Goal: Task Accomplishment & Management: Use online tool/utility

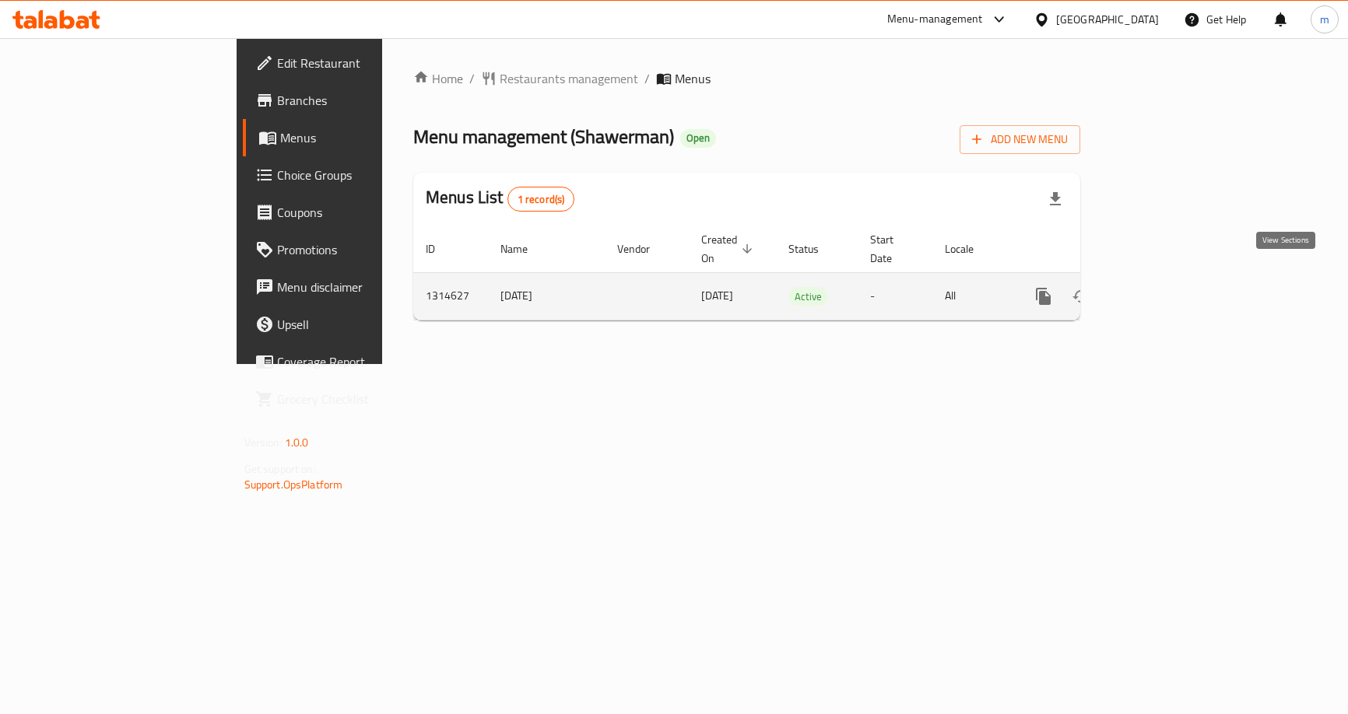
click at [1165, 287] on icon "enhanced table" at bounding box center [1155, 296] width 19 height 19
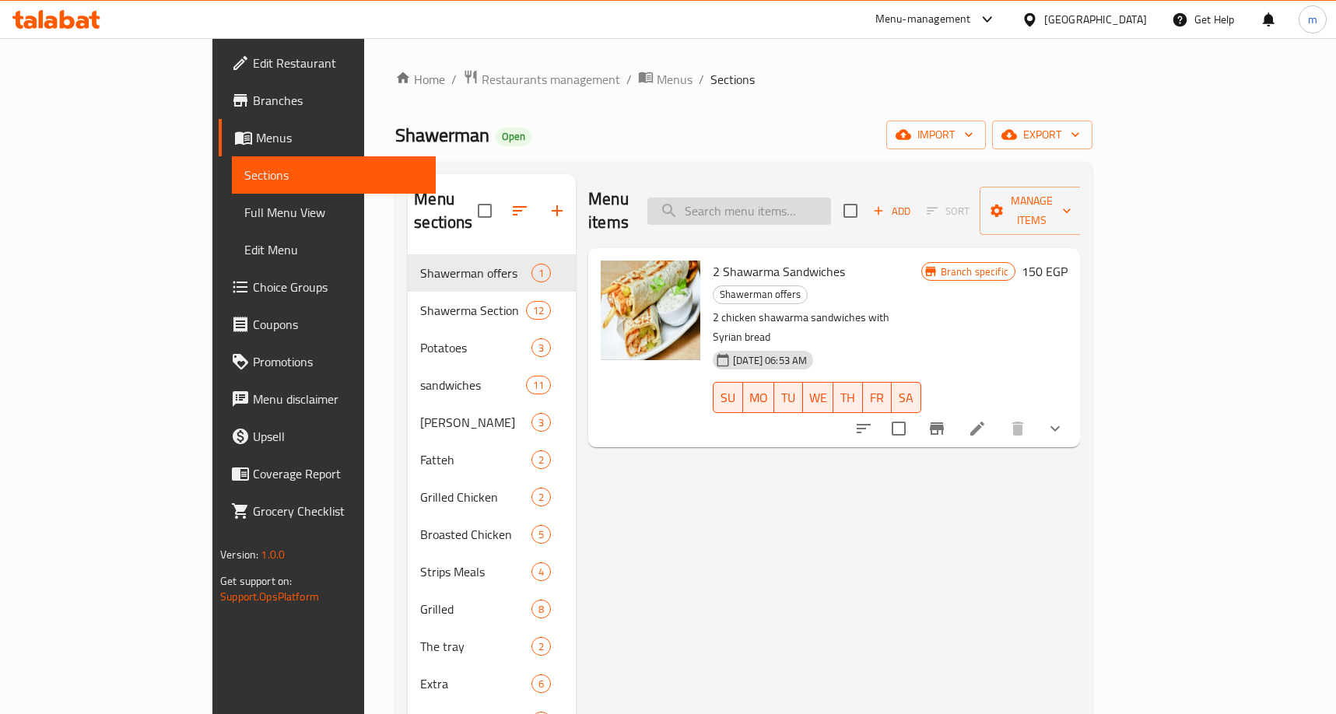
click at [796, 200] on input "search" at bounding box center [739, 211] width 184 height 27
paste input "2 Shawarma Sandwiches"
type input "2 Shawarma Sandwiches"
click at [987, 419] on icon at bounding box center [977, 428] width 19 height 19
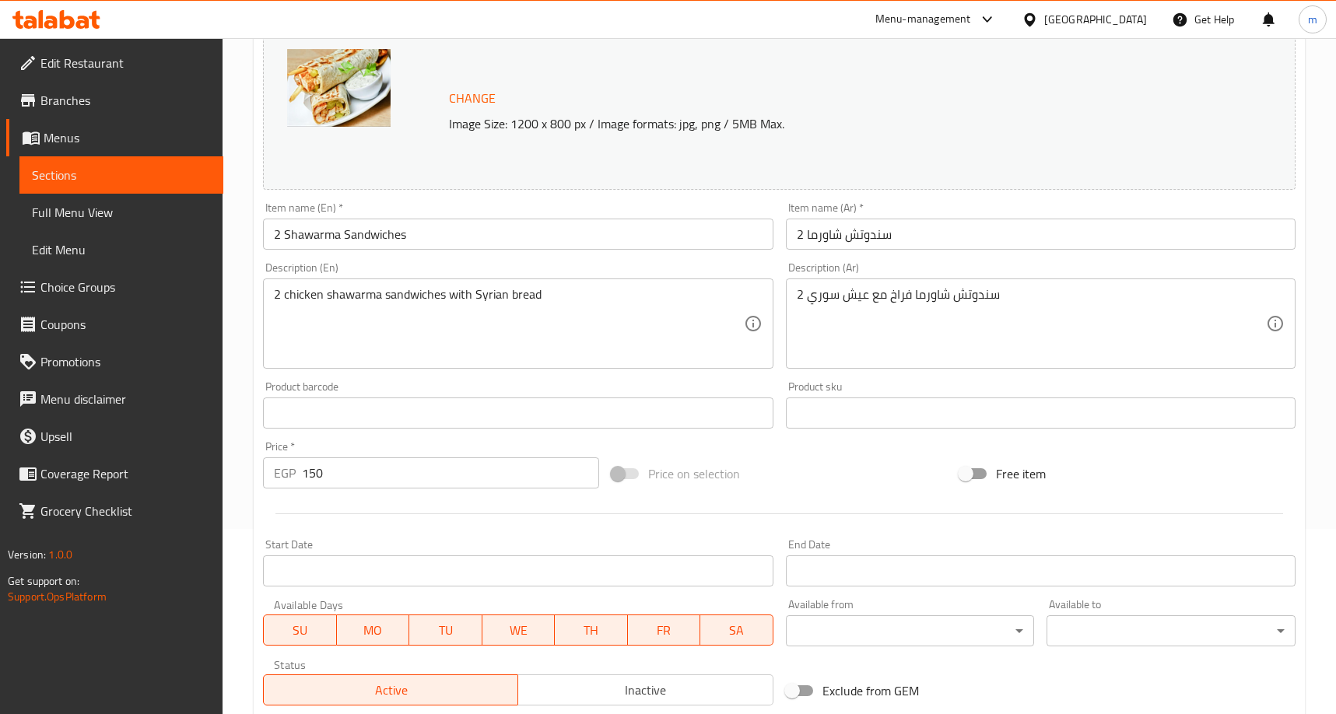
scroll to position [433, 0]
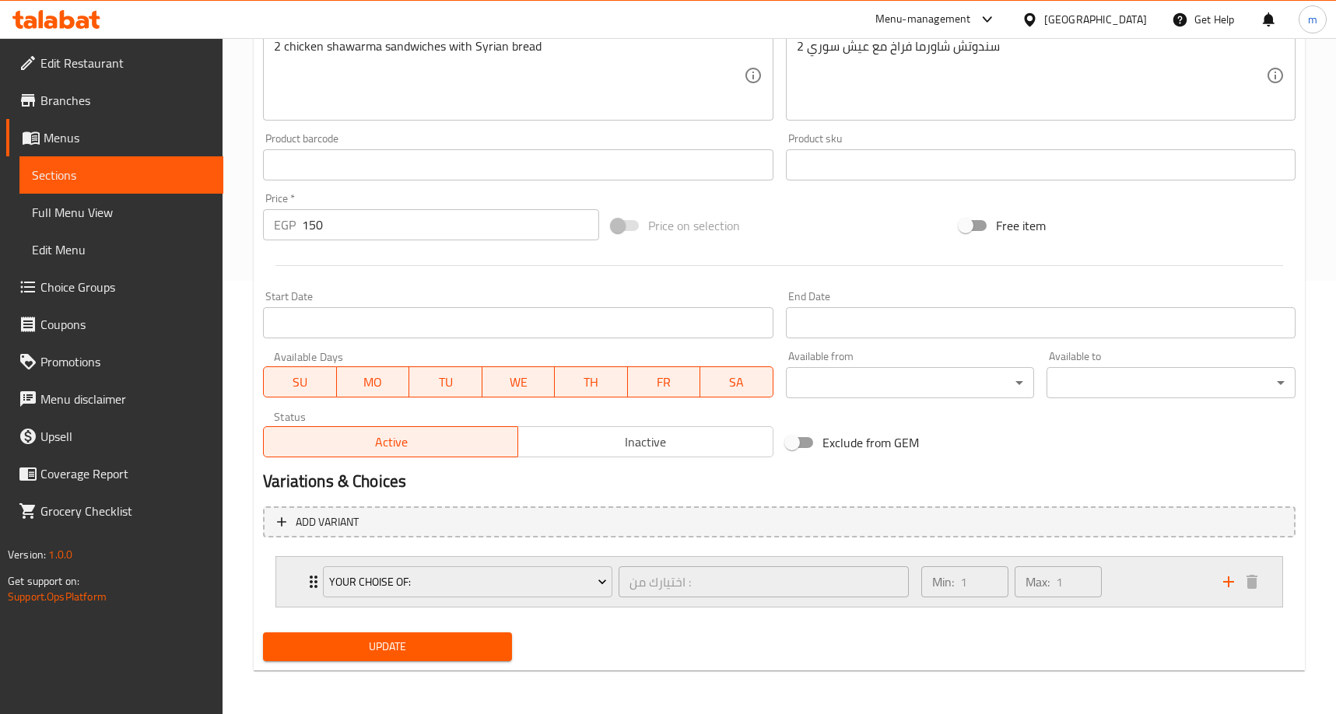
click at [1141, 590] on div "Min: 1 ​ Max: 1 ​" at bounding box center [1063, 582] width 302 height 50
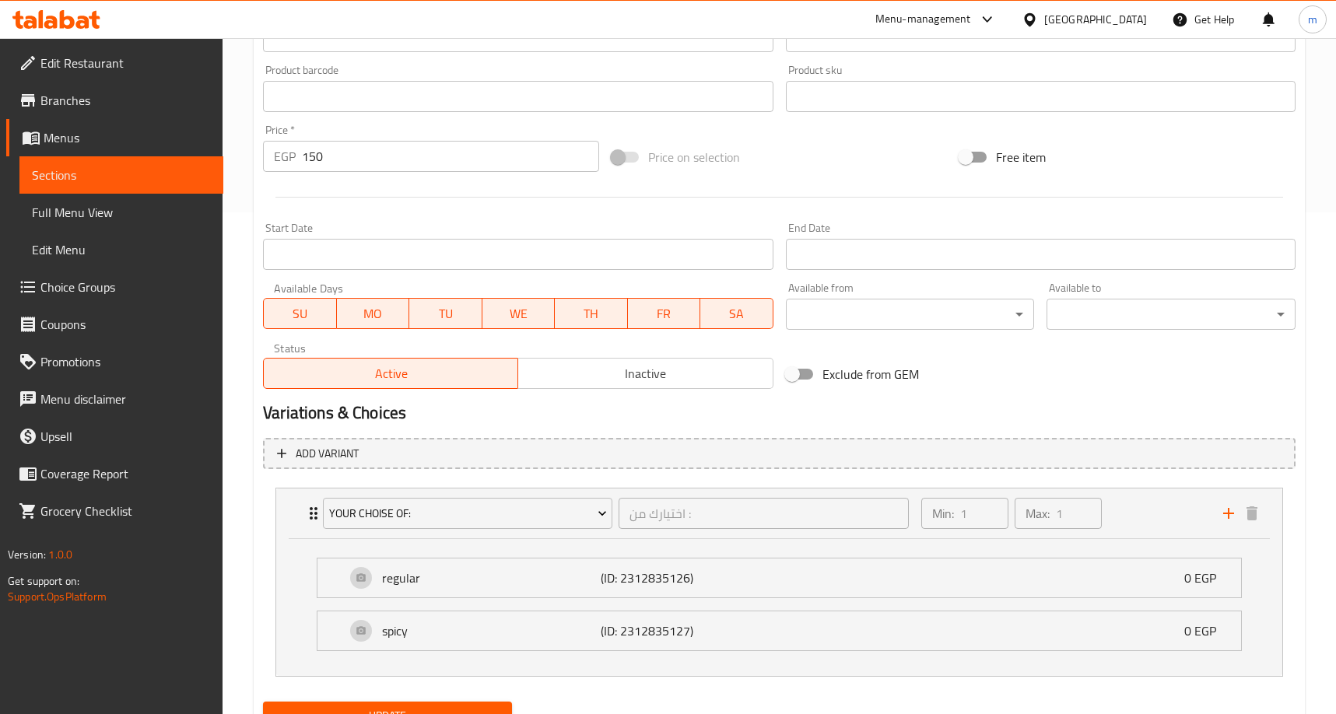
scroll to position [571, 0]
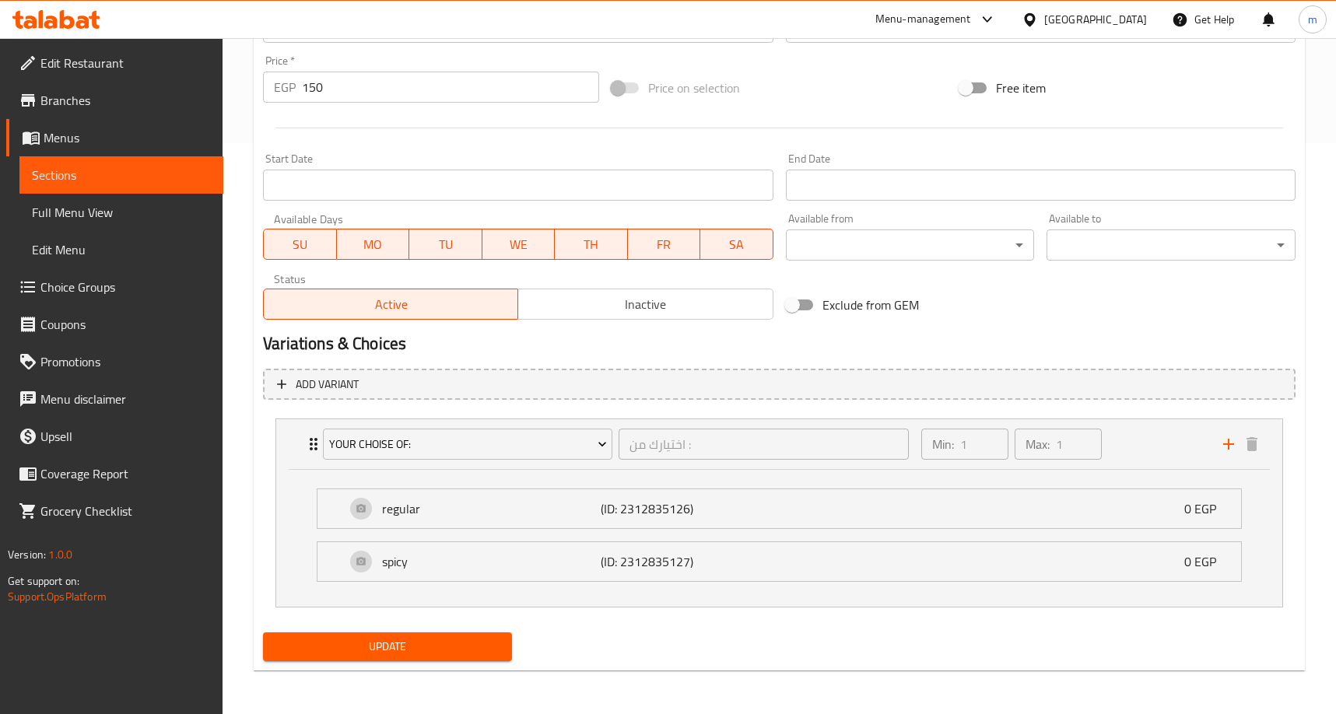
click at [1306, 564] on div "Home / Restaurants management / Menus / Sections / item / update Shawerman offe…" at bounding box center [779, 90] width 1113 height 1247
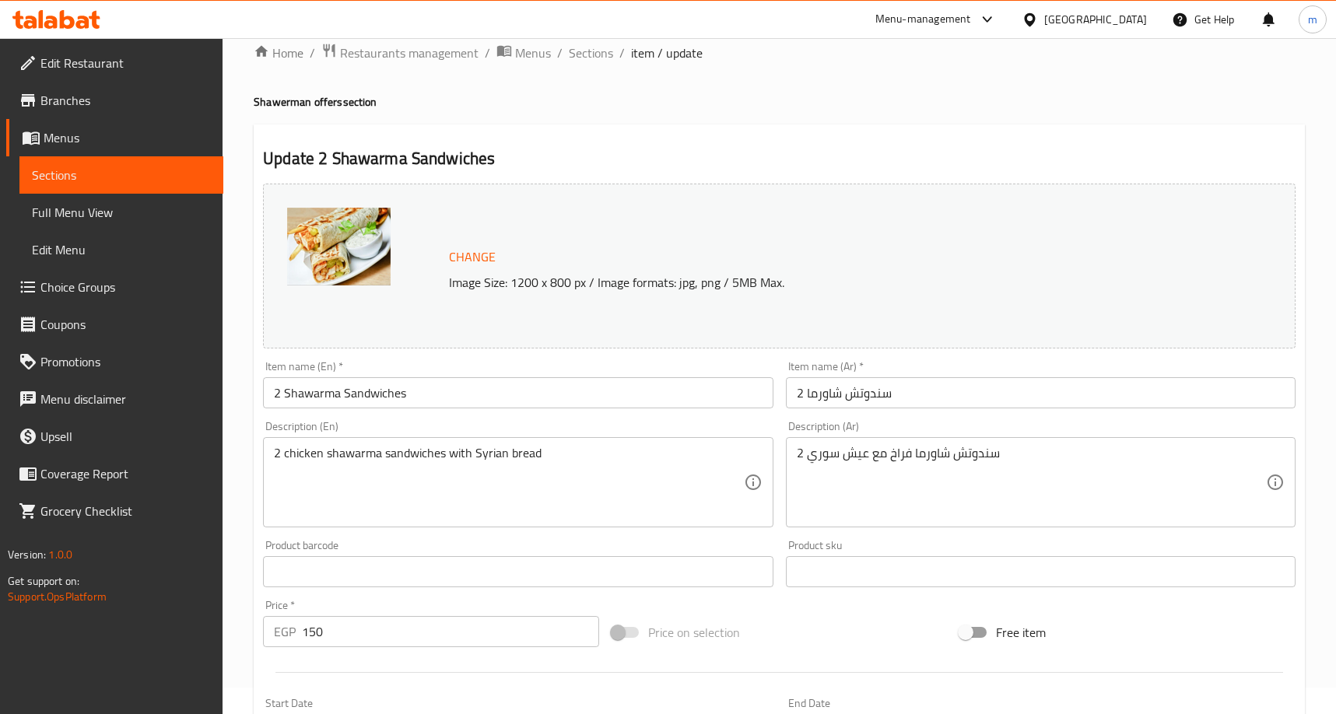
scroll to position [0, 0]
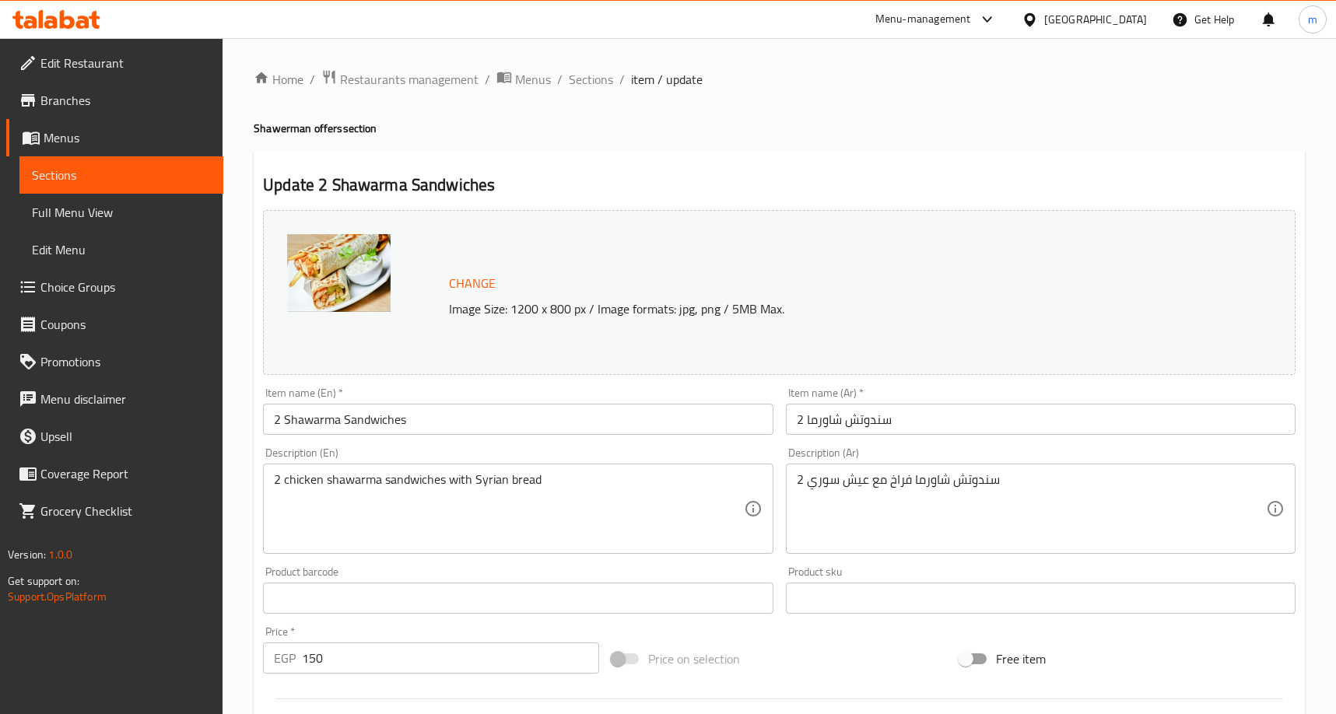
click at [406, 92] on div "Home / Restaurants management / Menus / Sections / item / update Shawerman offe…" at bounding box center [779, 661] width 1051 height 1185
click at [411, 79] on span "Restaurants management" at bounding box center [409, 79] width 139 height 19
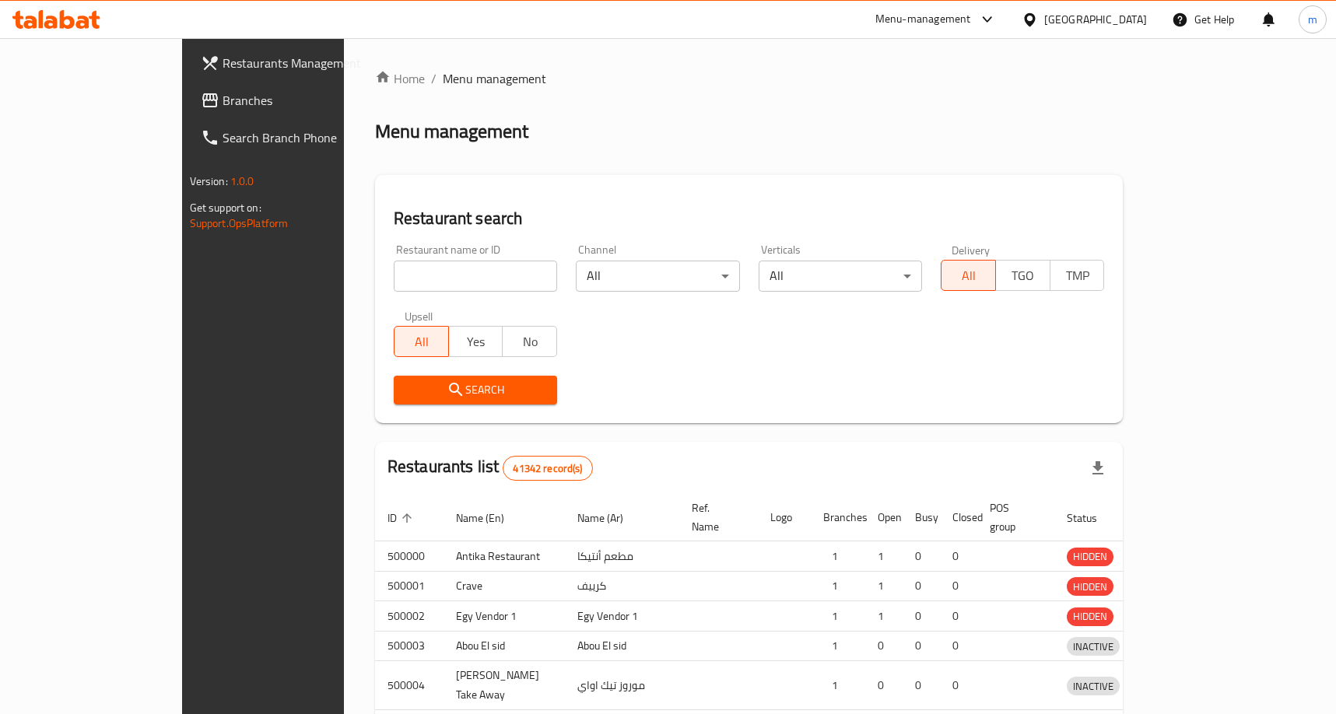
click at [85, 105] on div at bounding box center [668, 357] width 1336 height 714
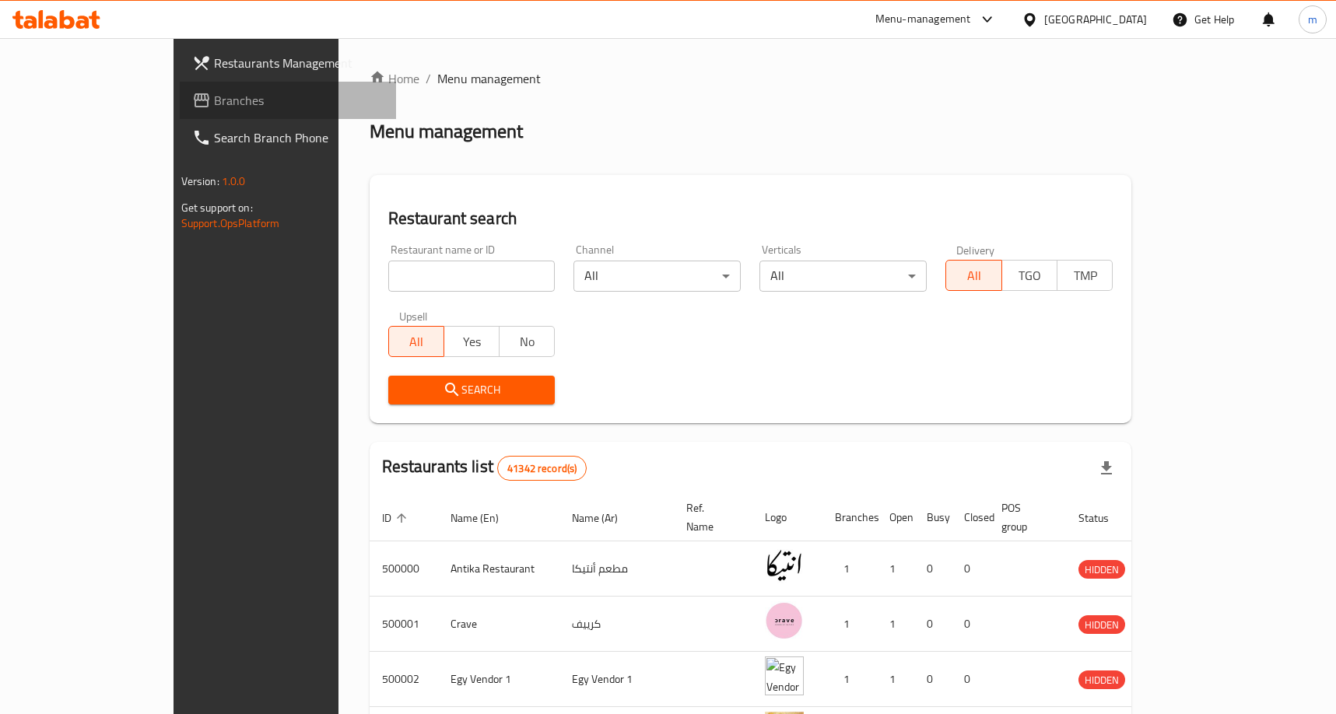
click at [214, 105] on span "Branches" at bounding box center [299, 100] width 170 height 19
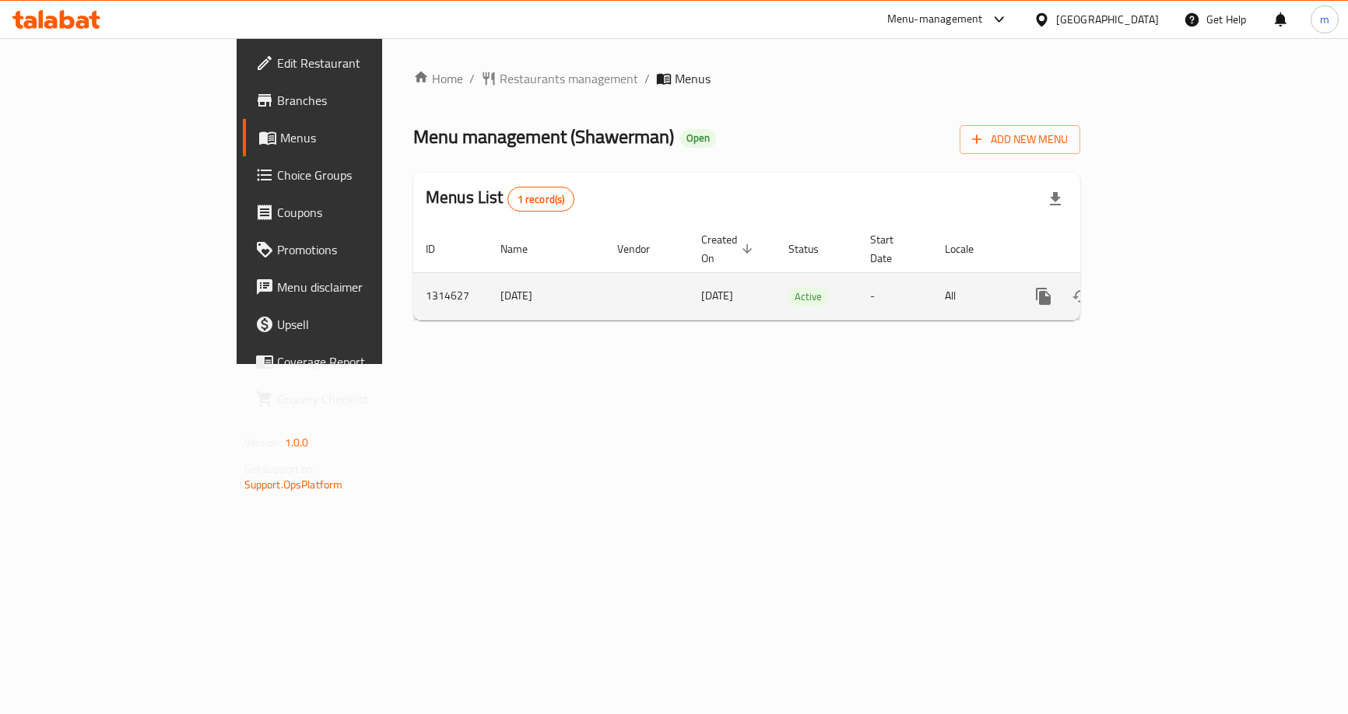
click at [1165, 287] on icon "enhanced table" at bounding box center [1155, 296] width 19 height 19
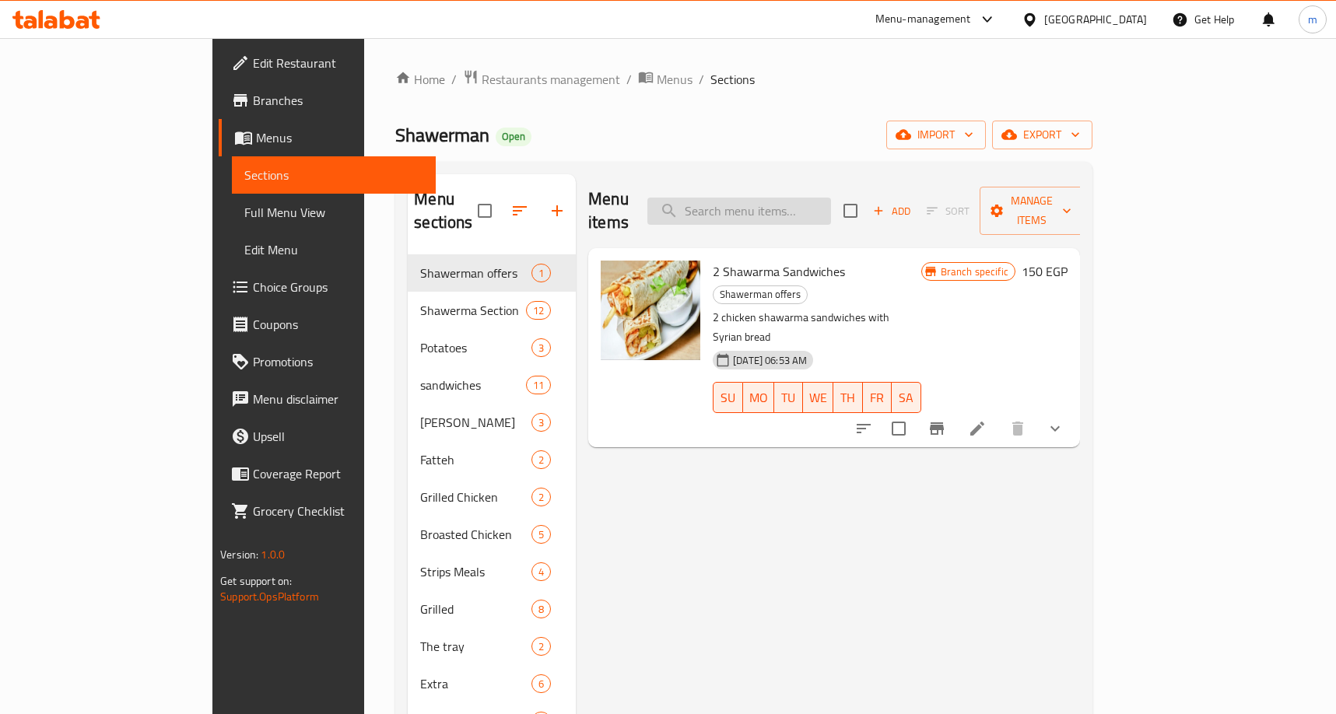
click at [831, 202] on input "search" at bounding box center [739, 211] width 184 height 27
paste input "2 Shawarma Sandwiches"
type input "2 Shawarma Sandwiches"
click at [987, 419] on icon at bounding box center [977, 428] width 19 height 19
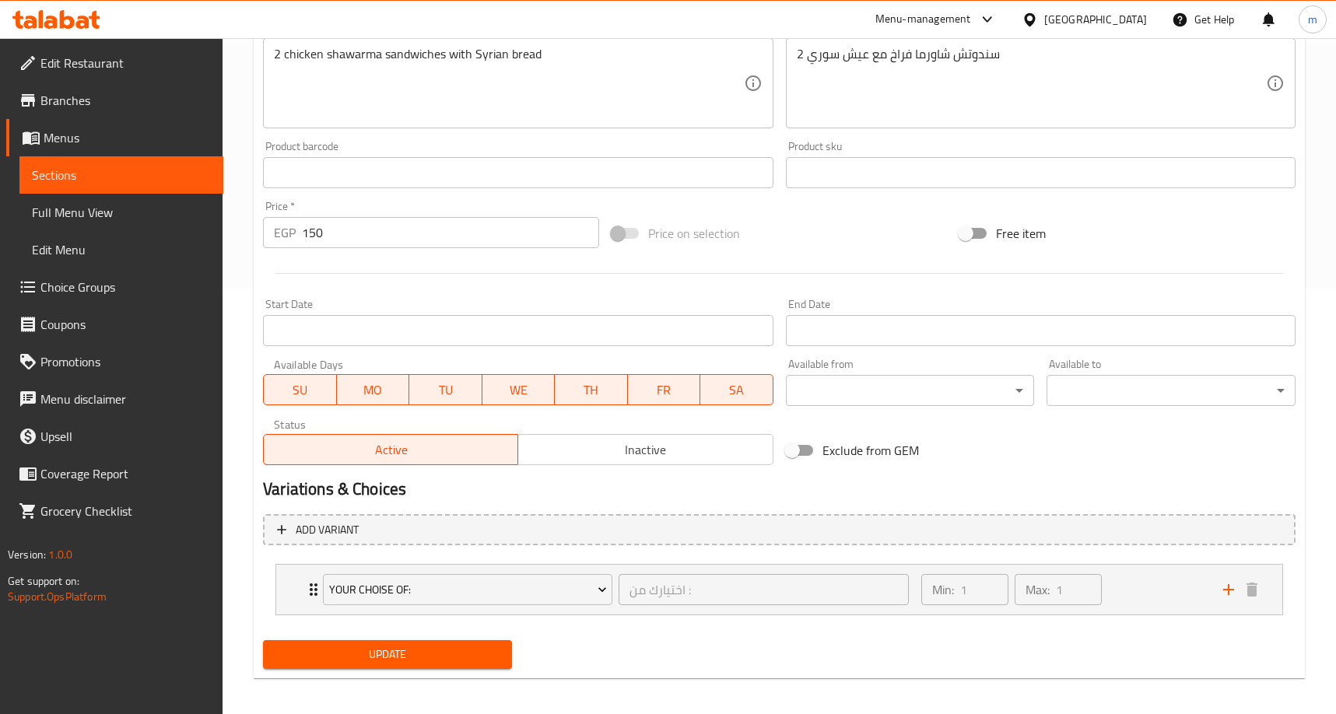
scroll to position [433, 0]
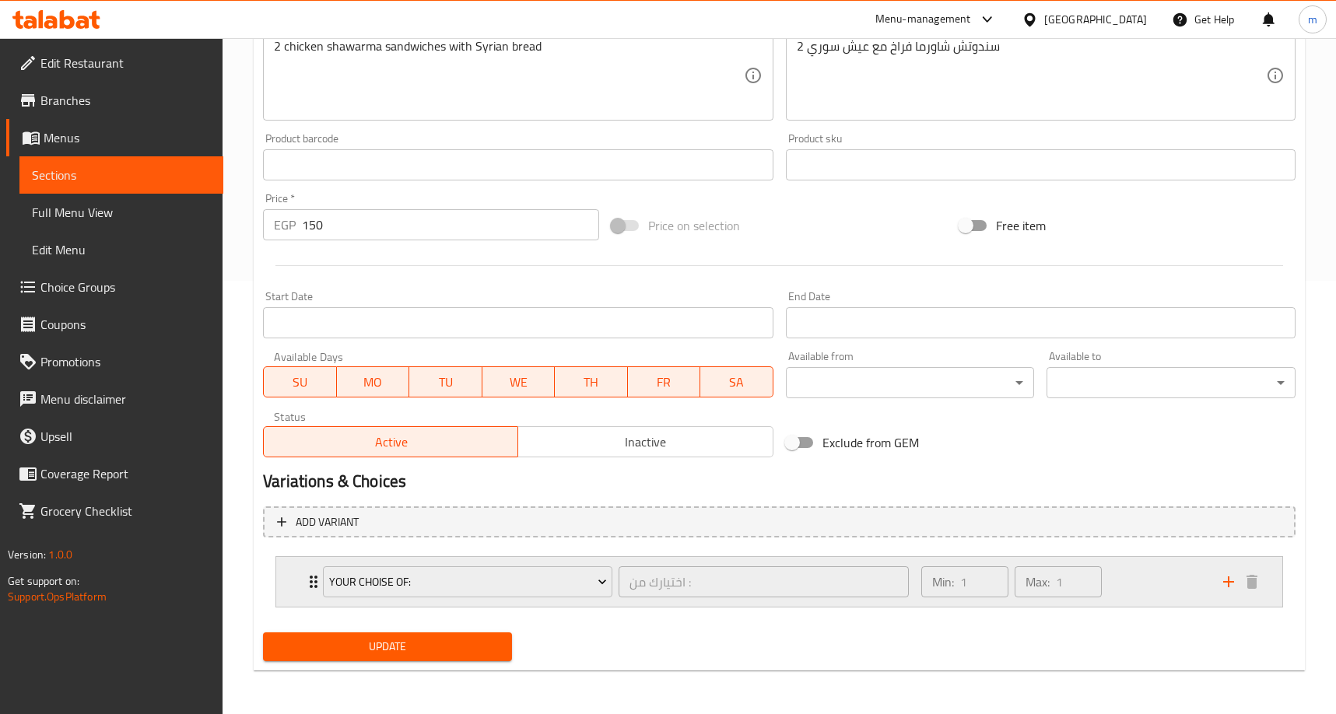
click at [1126, 588] on div "Min: 1 ​ Max: 1 ​" at bounding box center [1063, 582] width 302 height 50
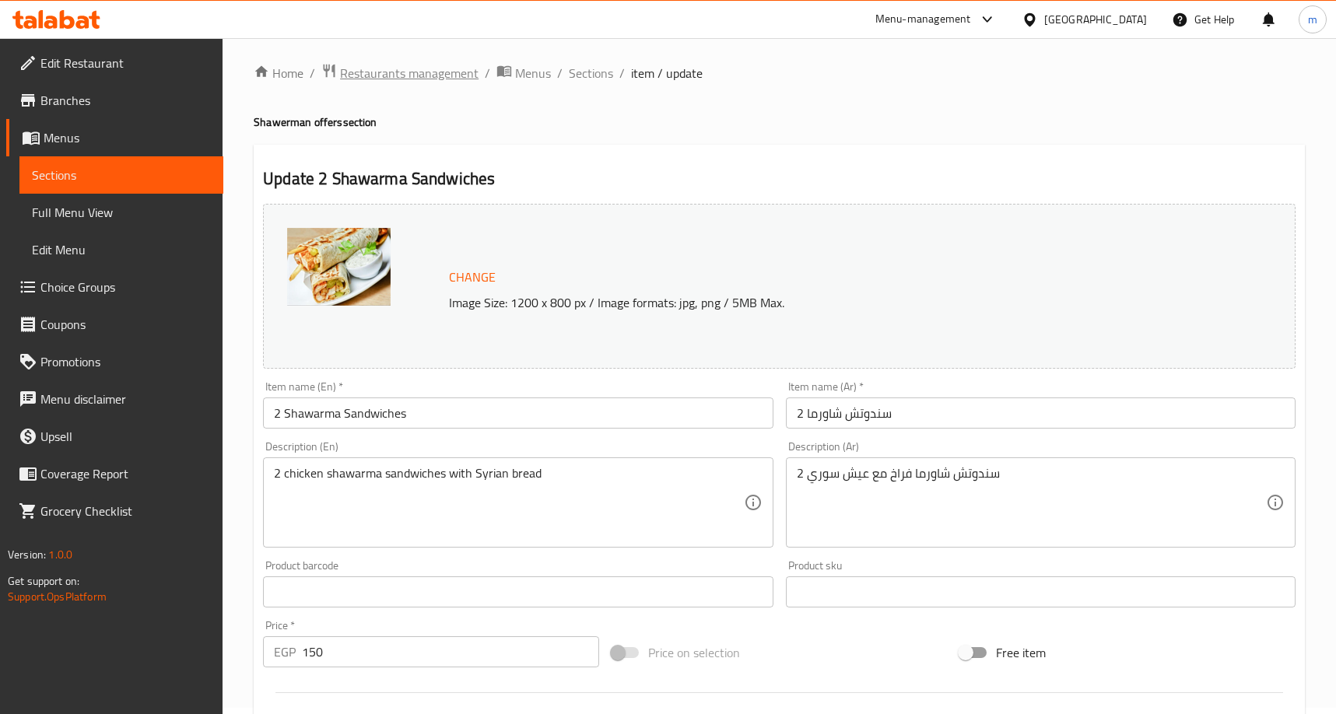
scroll to position [0, 0]
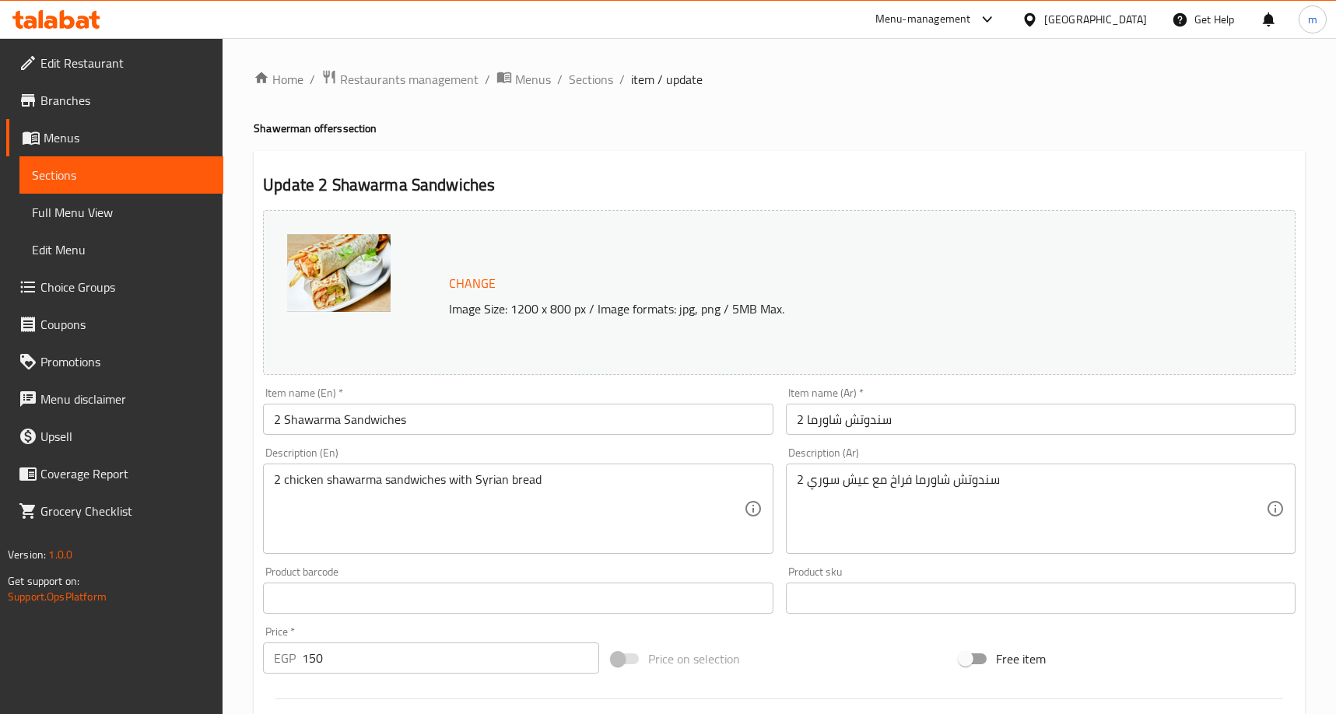
click at [89, 98] on span "Branches" at bounding box center [125, 100] width 170 height 19
